Goal: Ask a question

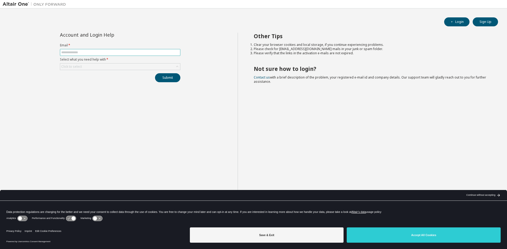
click at [112, 53] on input "text" at bounding box center [120, 52] width 118 height 4
type input "**********"
click at [162, 77] on button "Submit" at bounding box center [167, 77] width 25 height 9
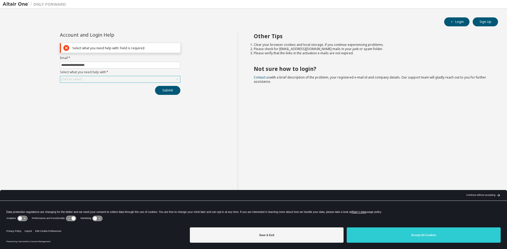
click at [147, 79] on div "Click to select" at bounding box center [120, 79] width 120 height 6
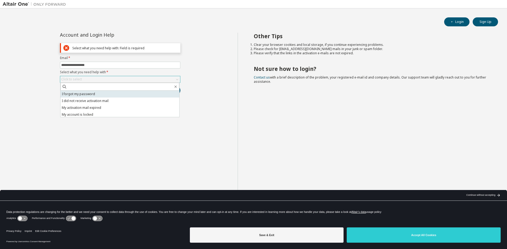
click at [134, 91] on li "I forgot my password" at bounding box center [119, 94] width 119 height 7
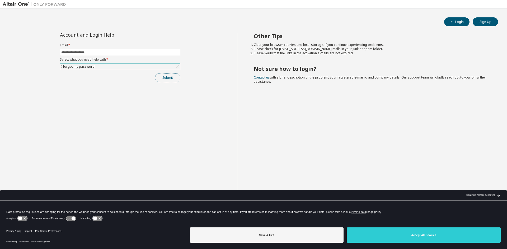
click at [165, 82] on button "Submit" at bounding box center [167, 77] width 25 height 9
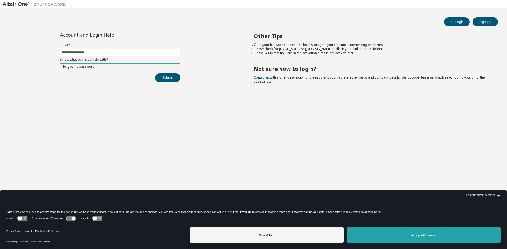
click at [394, 239] on button "Accept All Cookies" at bounding box center [424, 235] width 154 height 15
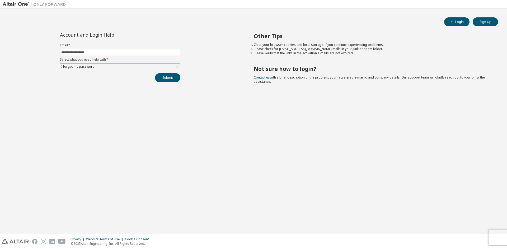
click at [122, 67] on div "I forgot my password" at bounding box center [120, 67] width 120 height 6
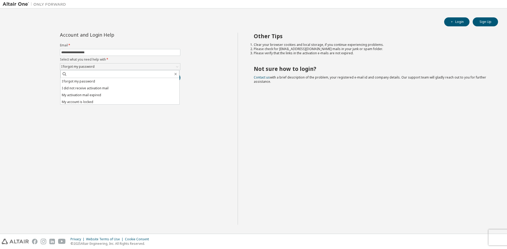
click at [118, 130] on div "**********" at bounding box center [120, 129] width 235 height 192
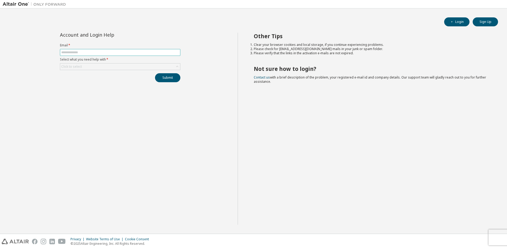
click at [141, 50] on span at bounding box center [120, 52] width 120 height 7
click at [141, 52] on input "text" at bounding box center [120, 52] width 118 height 4
type input "**********"
click at [112, 66] on div "Click to select" at bounding box center [120, 67] width 120 height 6
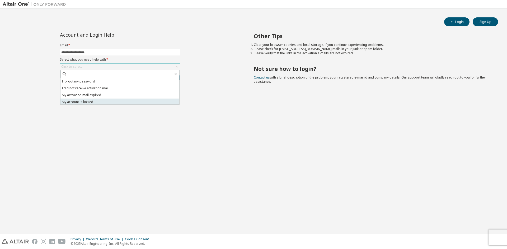
click at [104, 101] on li "My account is locked" at bounding box center [119, 102] width 119 height 7
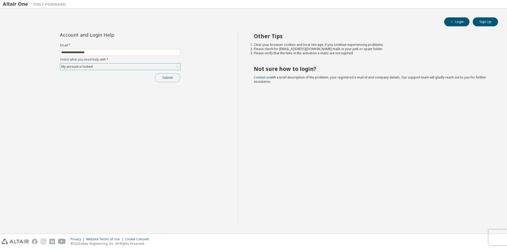
click at [163, 79] on button "Submit" at bounding box center [167, 77] width 25 height 9
click at [497, 235] on icon "button" at bounding box center [495, 234] width 3 height 3
